Goal: Task Accomplishment & Management: Manage account settings

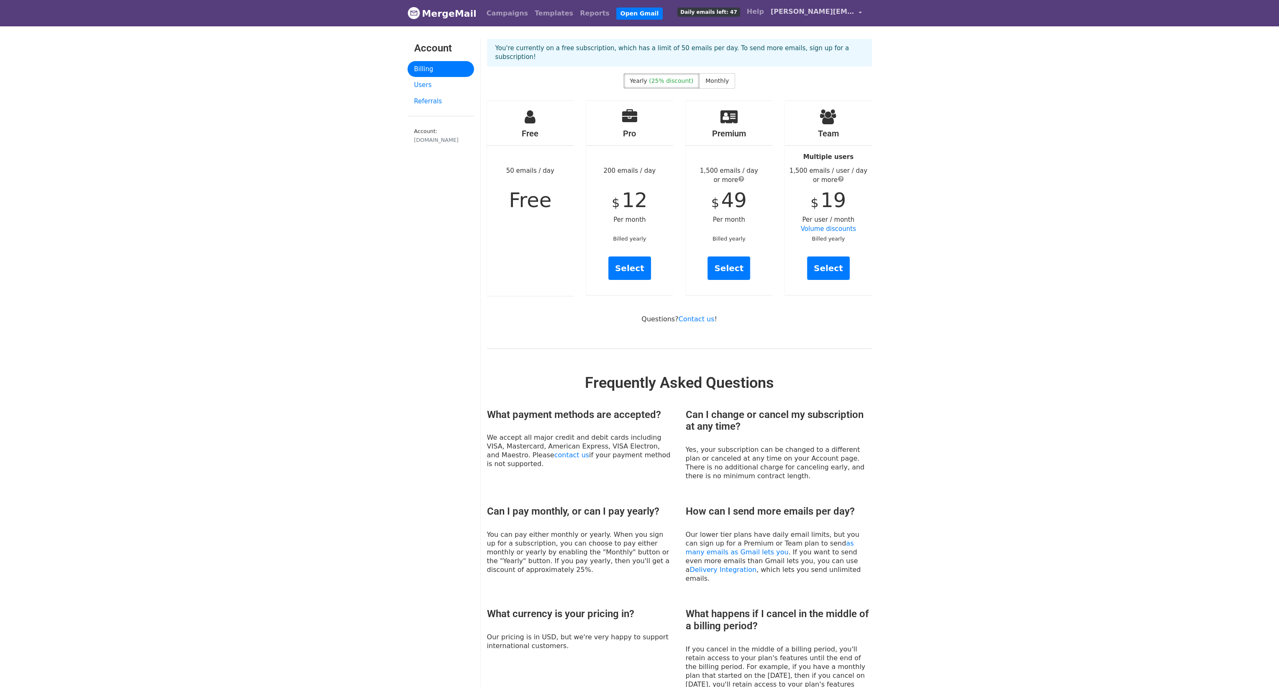
click at [859, 11] on link "[PERSON_NAME][EMAIL_ADDRESS][DOMAIN_NAME]" at bounding box center [816, 13] width 98 height 20
click at [827, 31] on link "Account" at bounding box center [821, 34] width 88 height 13
click at [859, 18] on link "[PERSON_NAME][EMAIL_ADDRESS][DOMAIN_NAME]" at bounding box center [816, 13] width 98 height 20
click at [812, 89] on link "Sign out" at bounding box center [821, 87] width 88 height 13
